Goal: Transaction & Acquisition: Purchase product/service

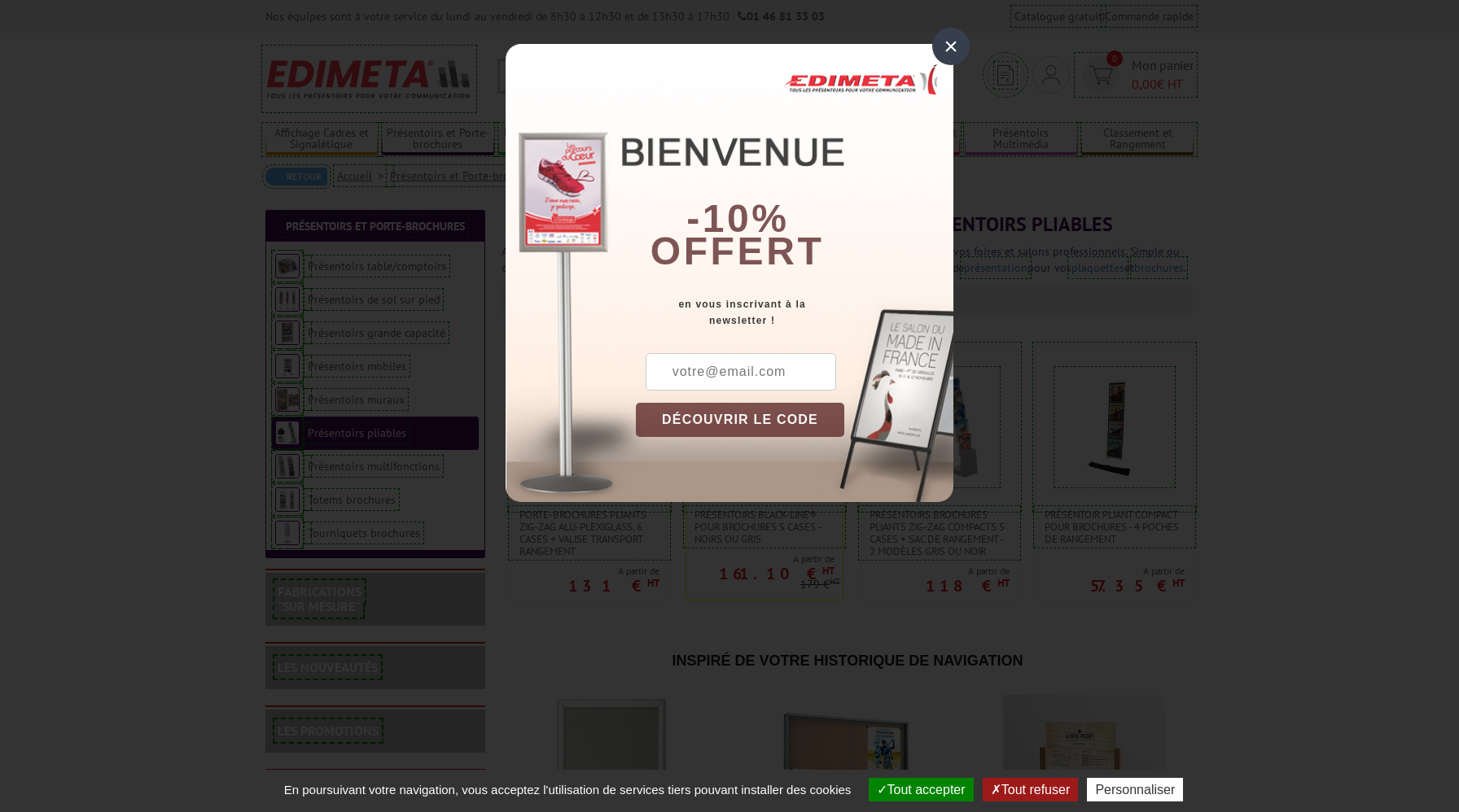
click at [943, 47] on div "×" at bounding box center [950, 46] width 38 height 38
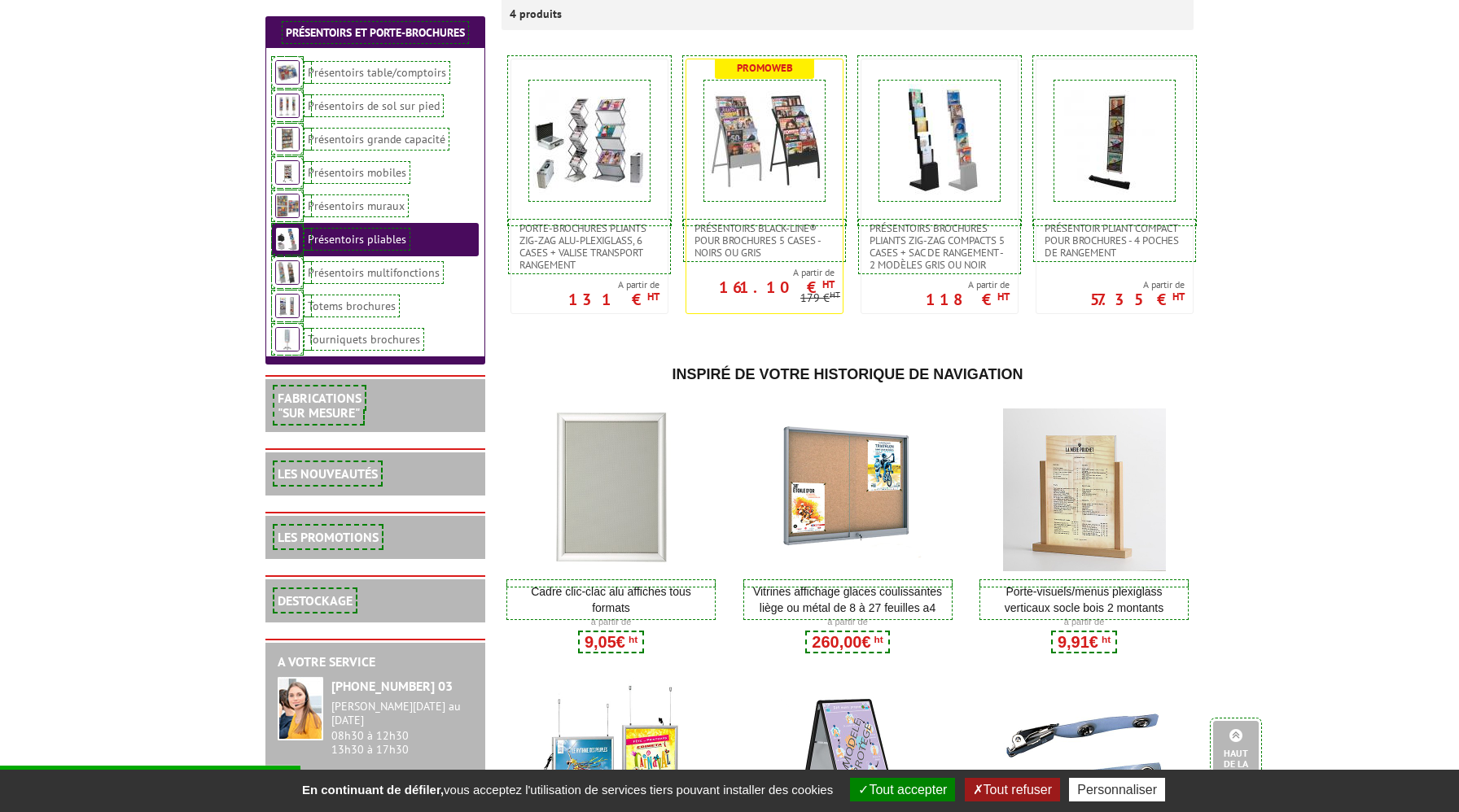
scroll to position [238, 0]
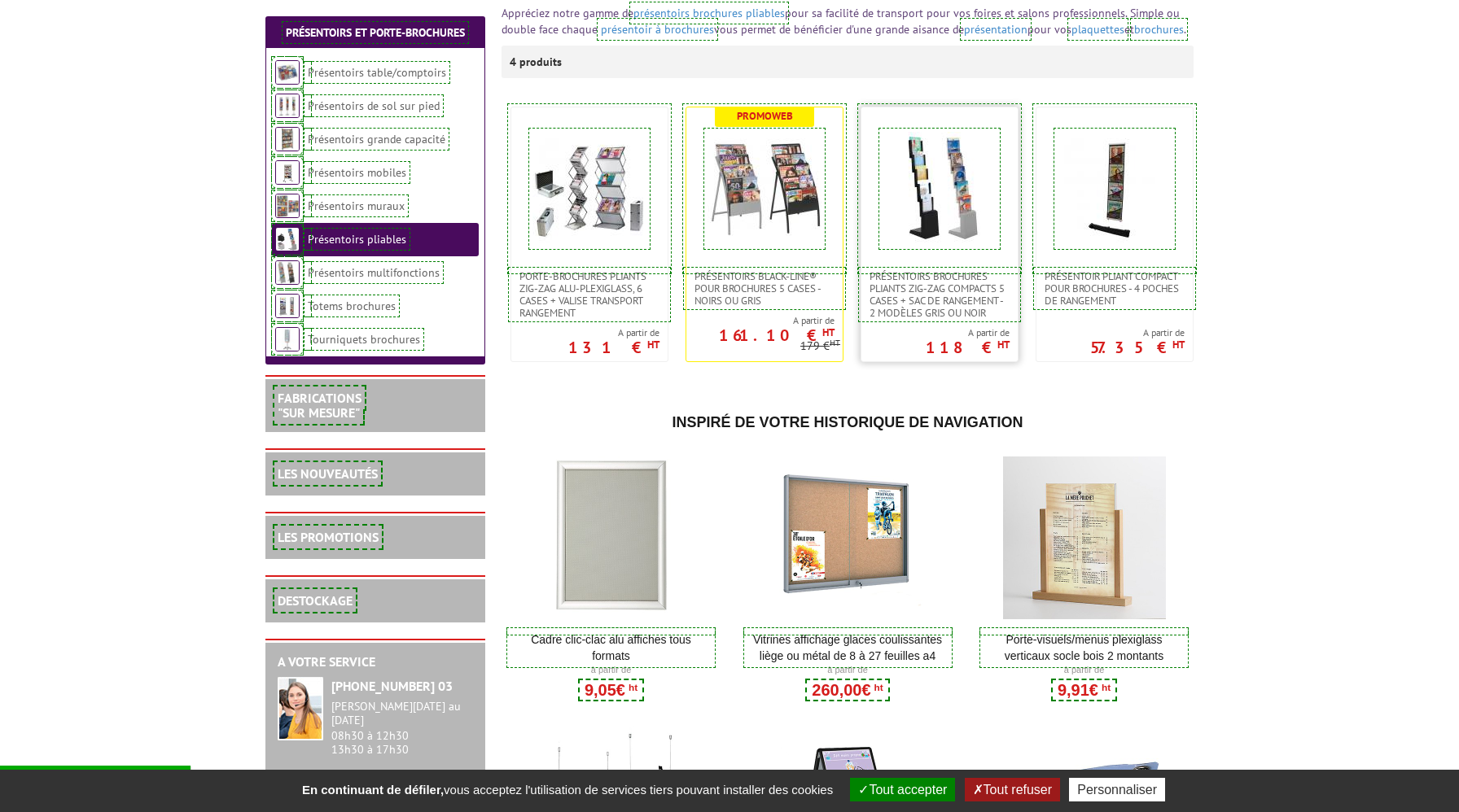
click at [980, 222] on img at bounding box center [940, 189] width 114 height 114
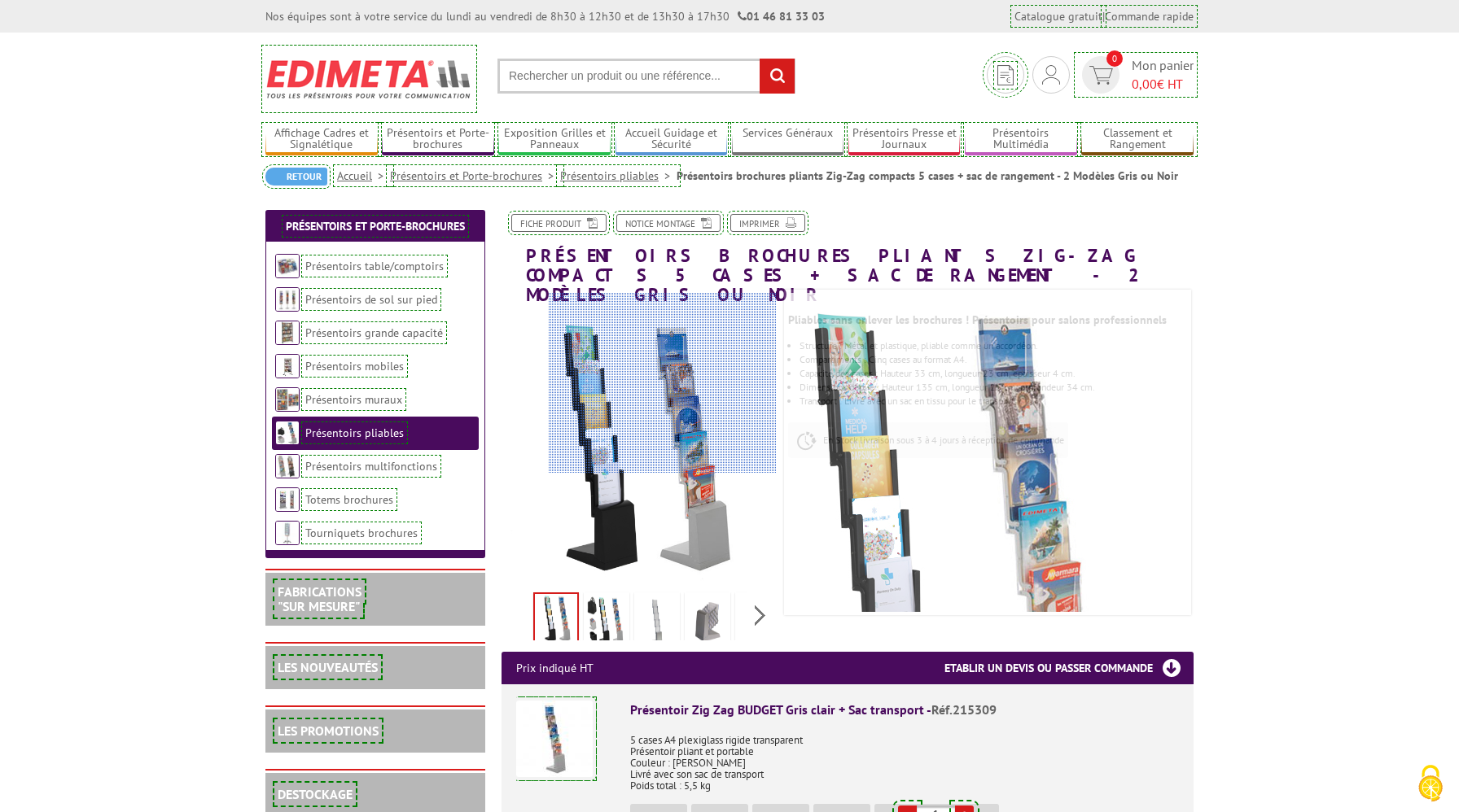
click at [697, 378] on div at bounding box center [662, 383] width 227 height 181
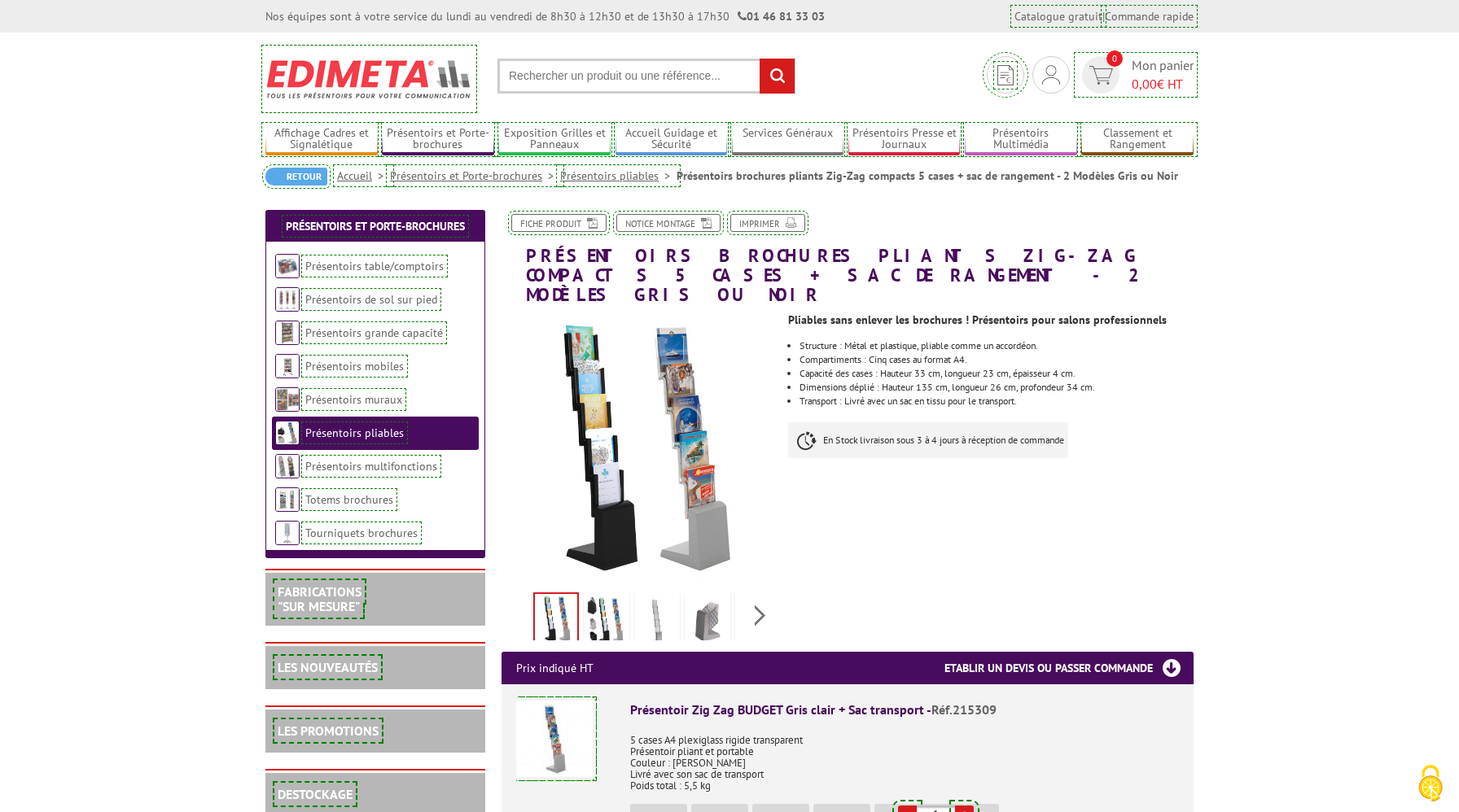
click at [653, 606] on img at bounding box center [657, 620] width 39 height 50
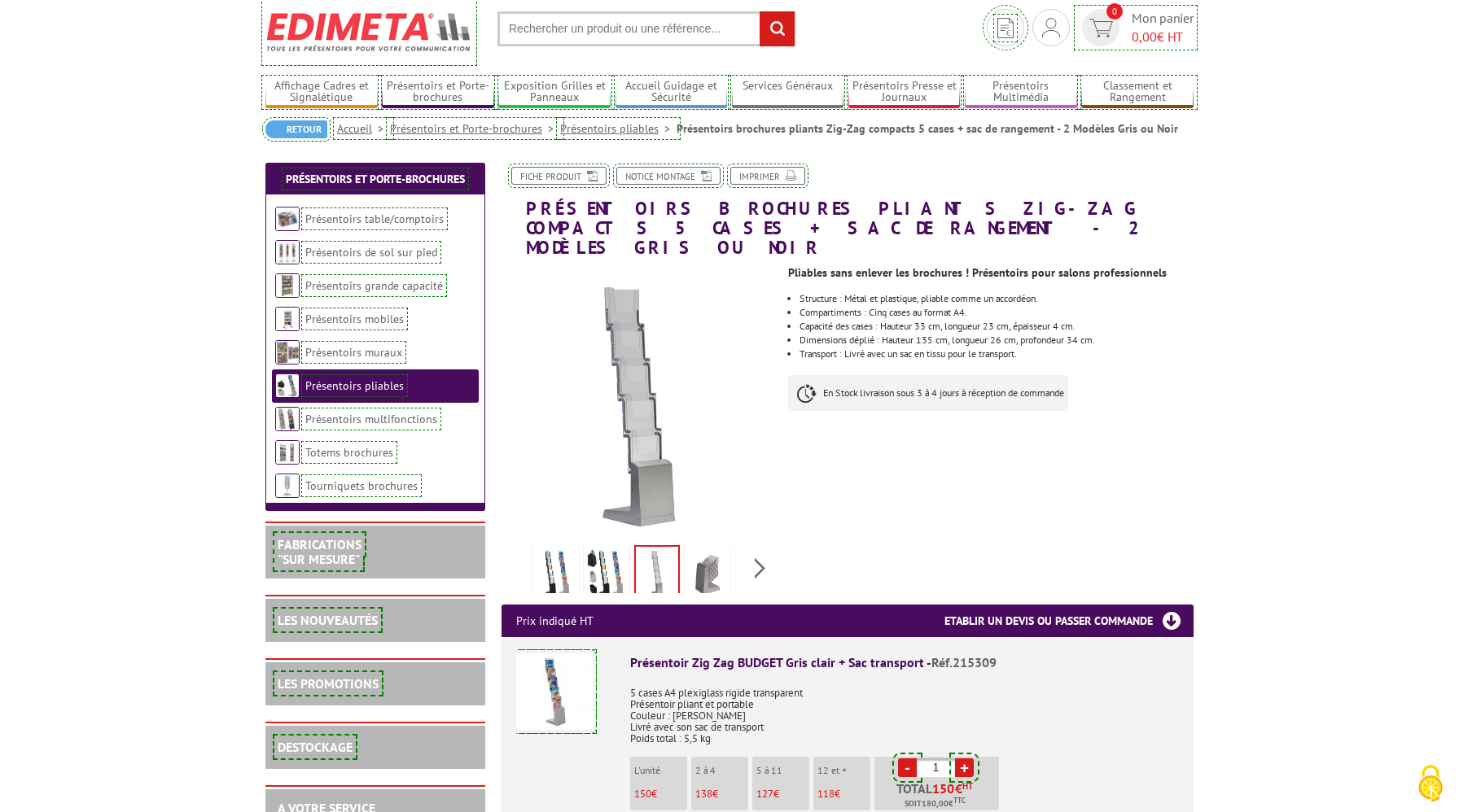
scroll to position [33, 0]
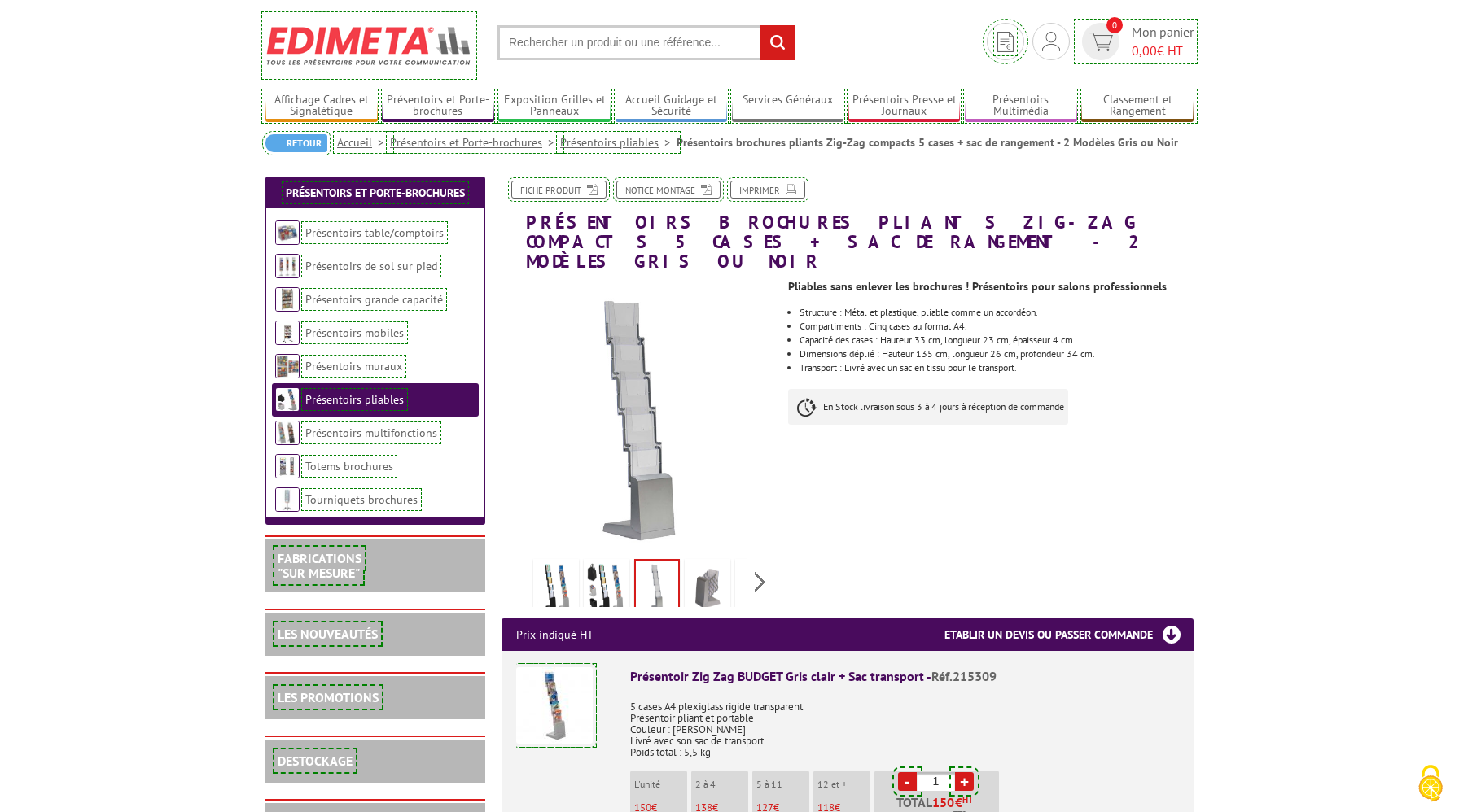
click at [609, 563] on img at bounding box center [606, 587] width 39 height 50
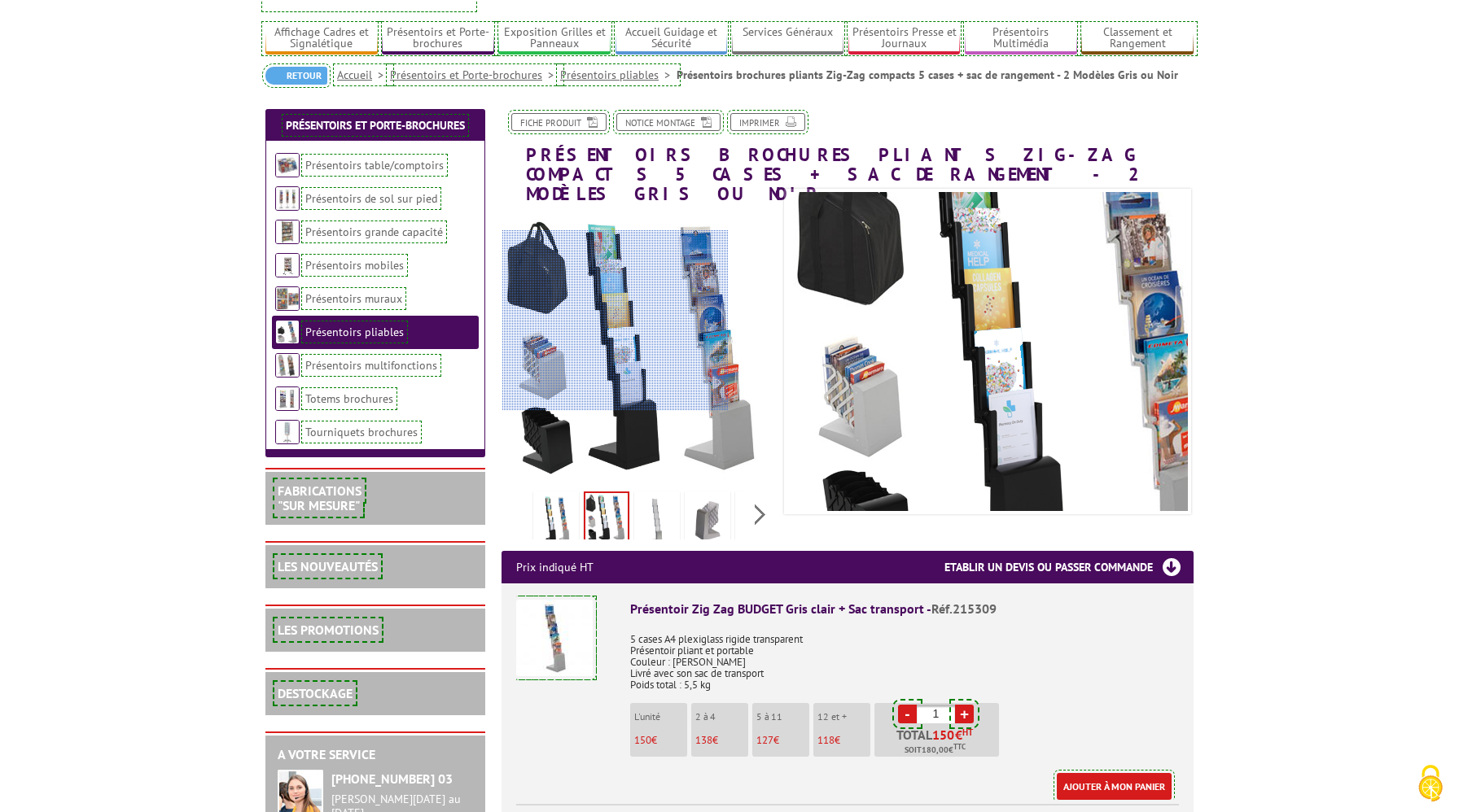
scroll to position [85, 0]
